Goal: Task Accomplishment & Management: Manage account settings

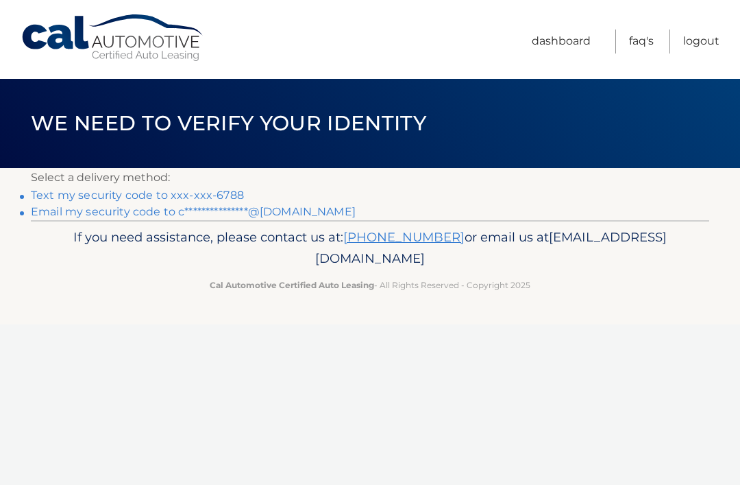
click at [38, 194] on link "Text my security code to xxx-xxx-6788" at bounding box center [137, 195] width 213 height 13
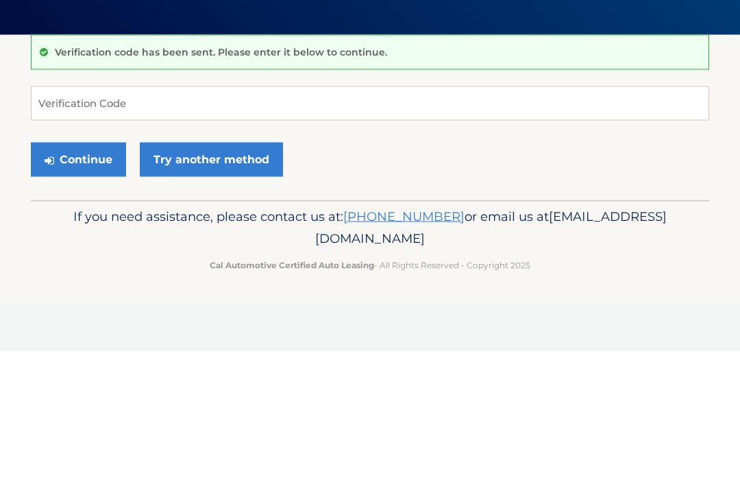
scroll to position [134, 0]
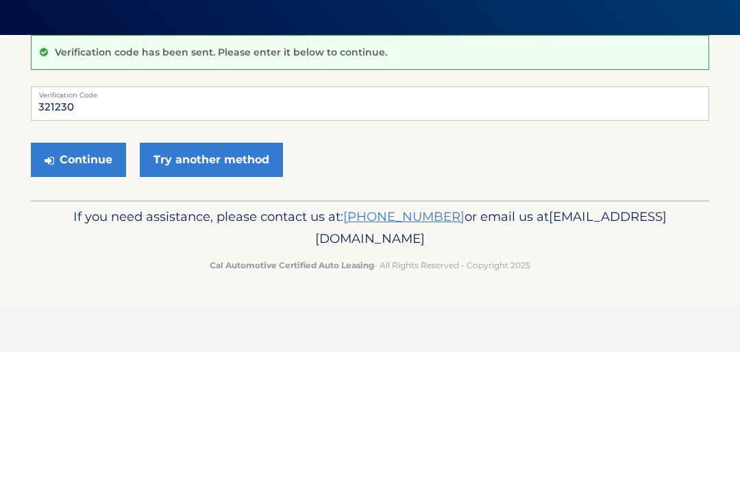
type input "321230"
click at [81, 276] on button "Continue" at bounding box center [78, 293] width 95 height 34
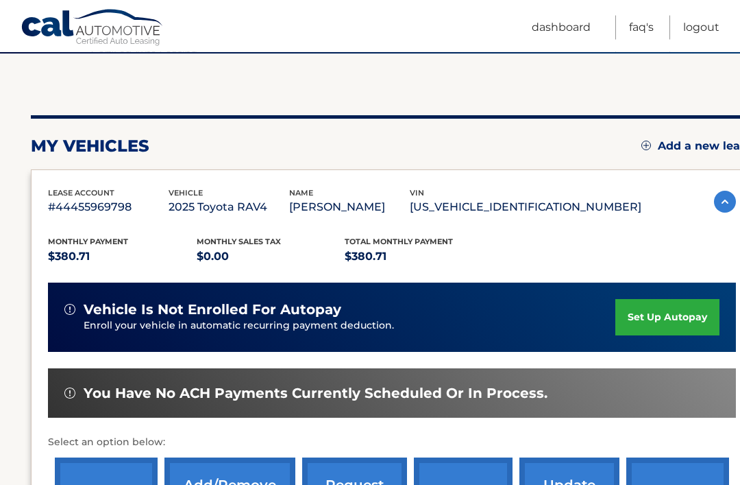
scroll to position [116, 0]
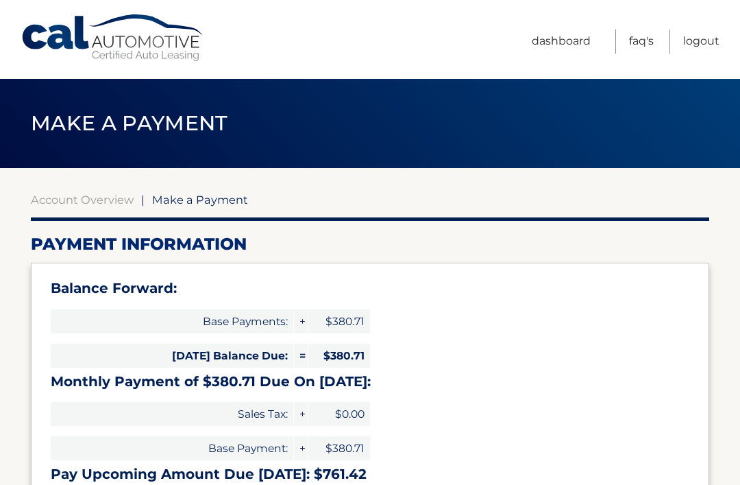
select select "YjM3ZGJjODAtNzkyMS00ZjBjLWJmMjctYzkzMDIyNzZmNTFi"
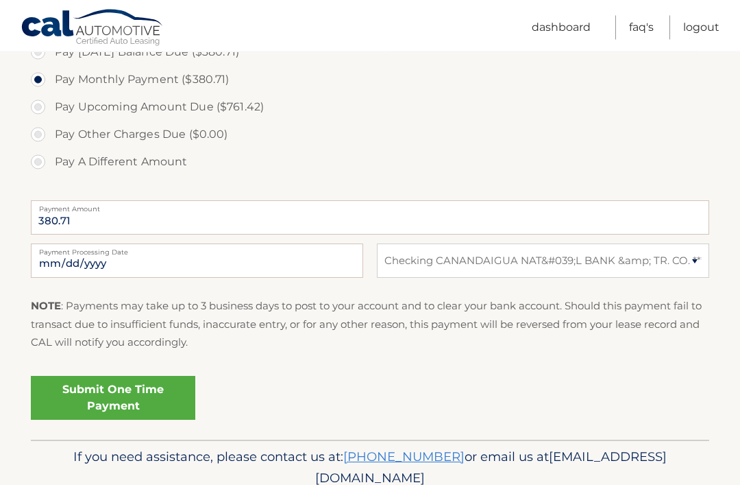
scroll to position [494, 0]
click at [695, 265] on select "Select Bank Account Checking CANANDAIGUA NAT&#039;L BANK &amp; TR. CO. *****6946" at bounding box center [543, 260] width 333 height 34
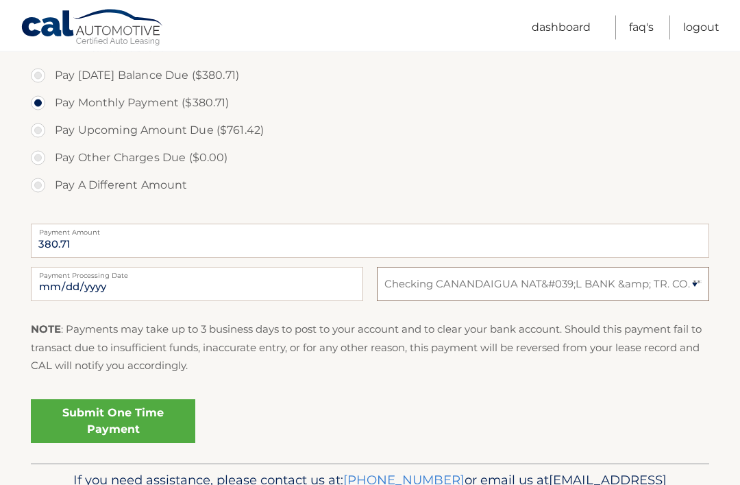
scroll to position [474, 0]
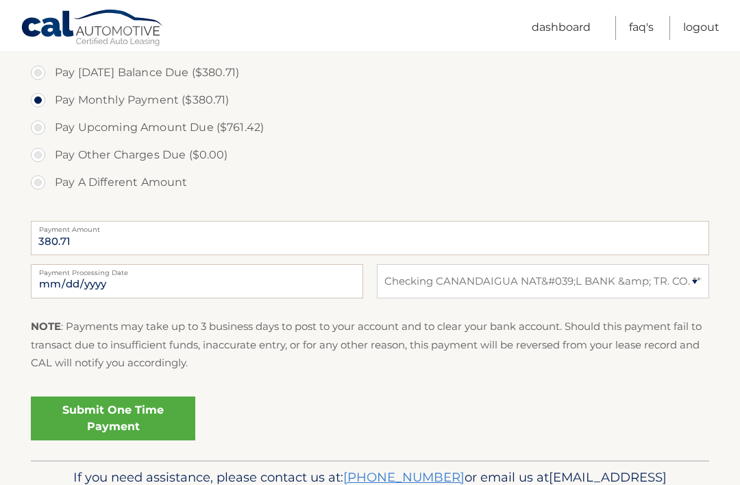
click at [77, 420] on link "Submit One Time Payment" at bounding box center [113, 418] width 165 height 44
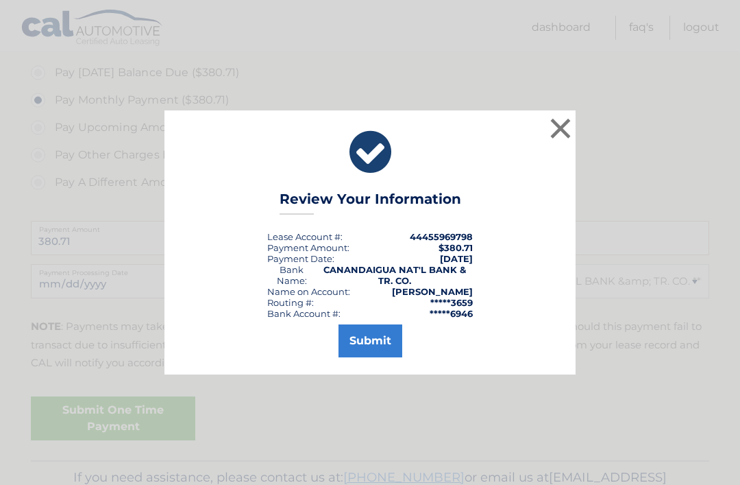
click at [381, 357] on button "Submit" at bounding box center [371, 340] width 64 height 33
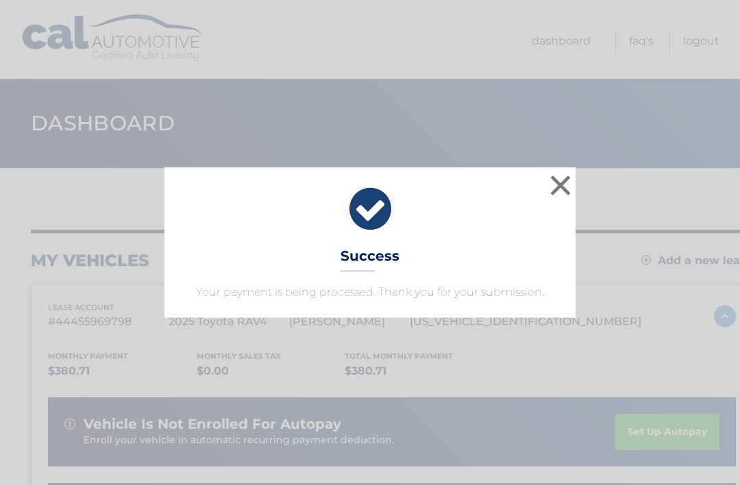
click at [622, 121] on div "× Success Your payment is being processed. Thank you for your submission. Loadi…" at bounding box center [370, 242] width 740 height 485
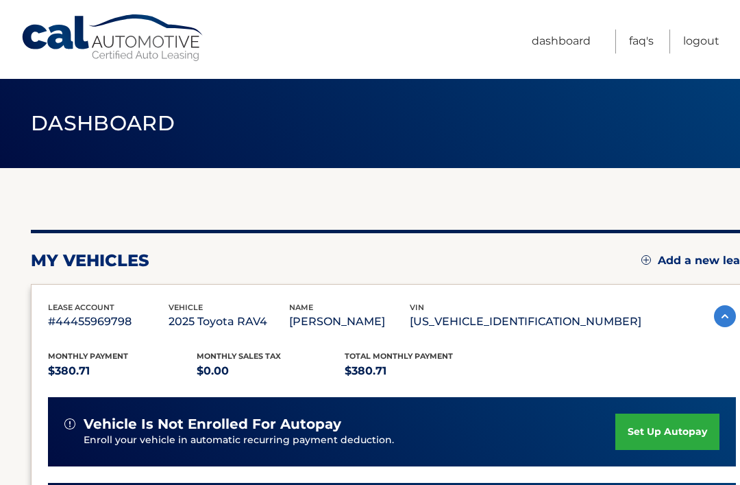
click at [566, 183] on div "my vehicles Add a new lease lease account #44455969798 vehicle 2025 Toyota RAV4…" at bounding box center [392, 460] width 723 height 585
click at [707, 36] on link "Logout" at bounding box center [702, 41] width 36 height 24
